Goal: Task Accomplishment & Management: Use online tool/utility

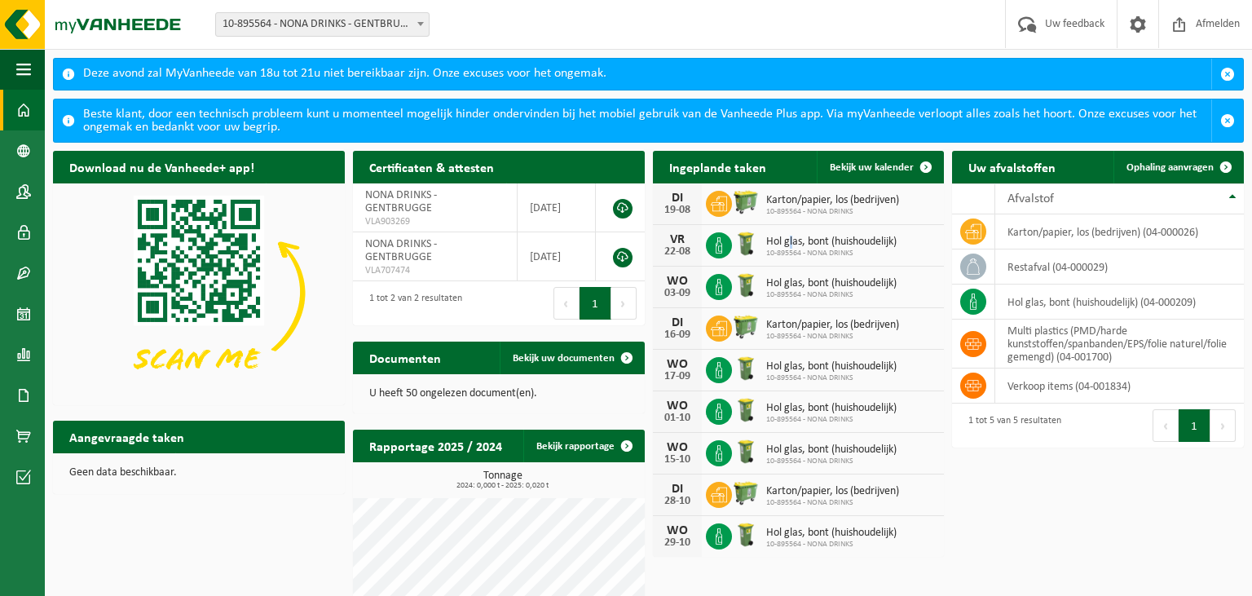
click at [791, 242] on span "Hol glas, bont (huishoudelijk)" at bounding box center [831, 242] width 130 height 13
click at [1192, 164] on span "Ophaling aanvragen" at bounding box center [1169, 167] width 87 height 11
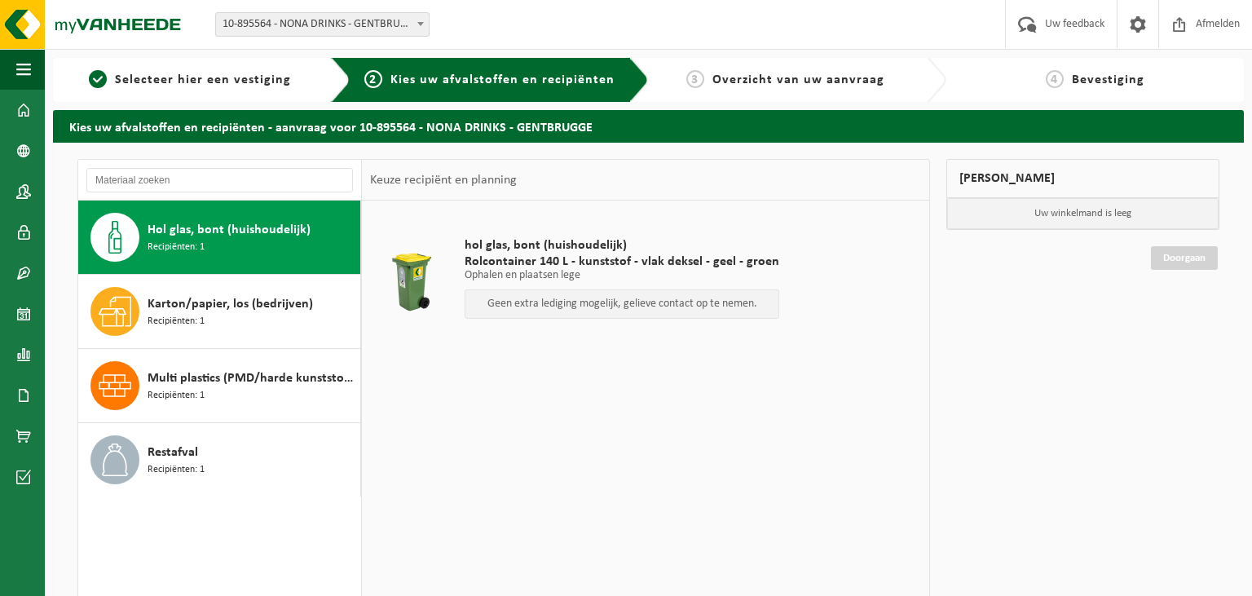
click at [169, 240] on div "Hol glas, bont (huishoudelijk) Recipiënten: 1" at bounding box center [252, 237] width 209 height 49
